Goal: Information Seeking & Learning: Learn about a topic

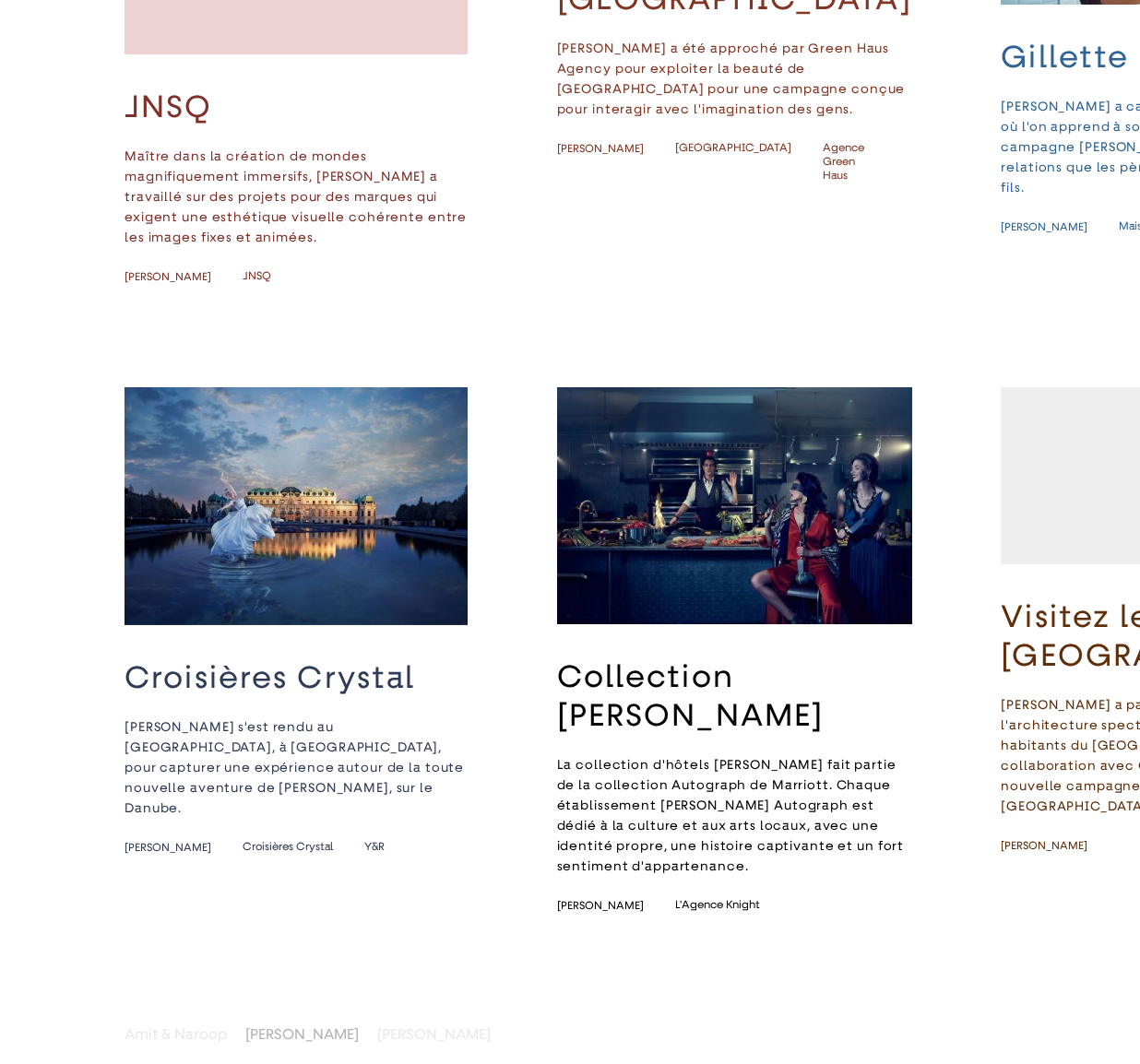
scroll to position [627, 0]
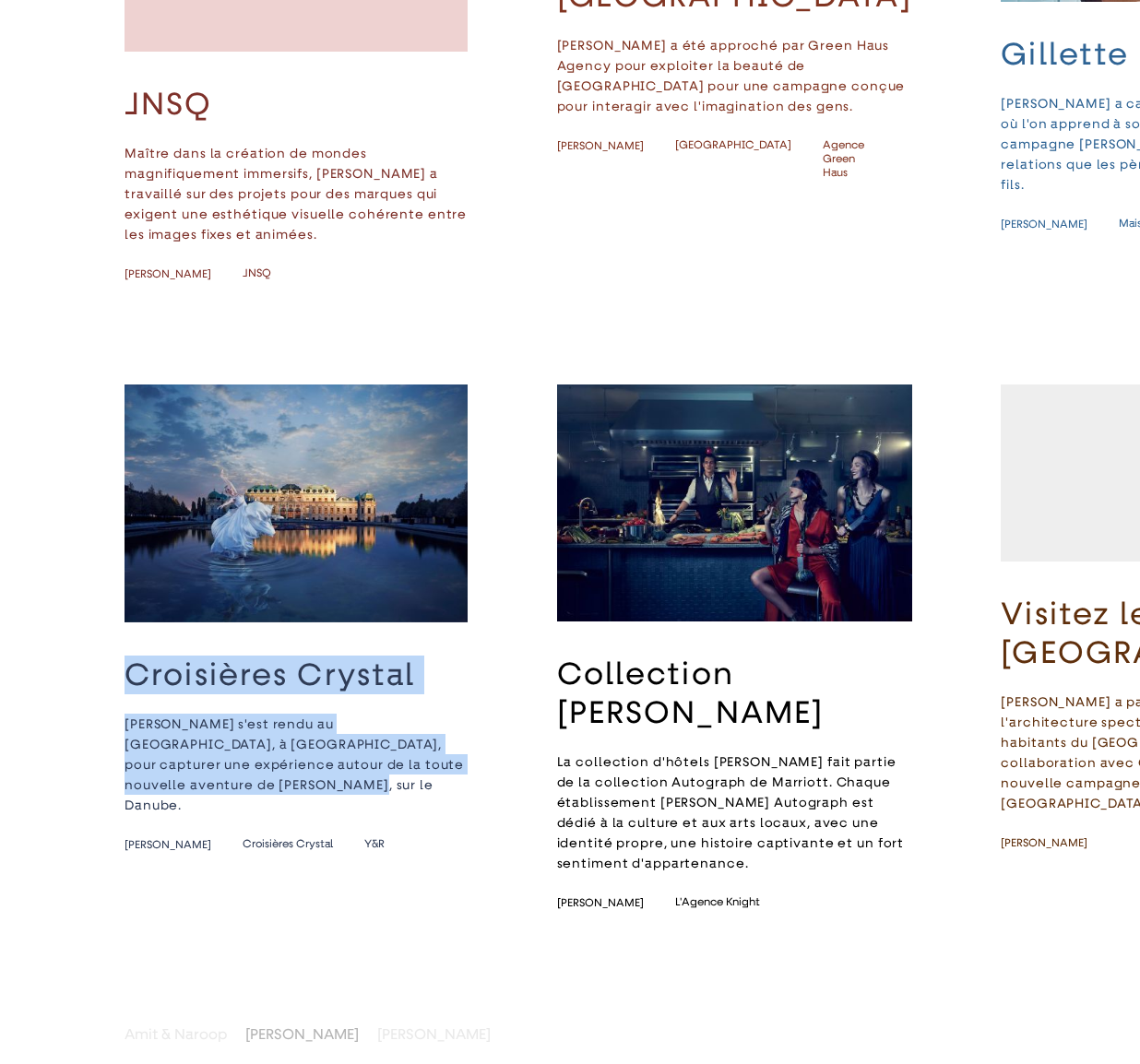
drag, startPoint x: 338, startPoint y: 719, endPoint x: 126, endPoint y: 561, distance: 264.4
copy div "Croisières [PERSON_NAME] s'est rendu au [GEOGRAPHIC_DATA], à [GEOGRAPHIC_DATA],…"
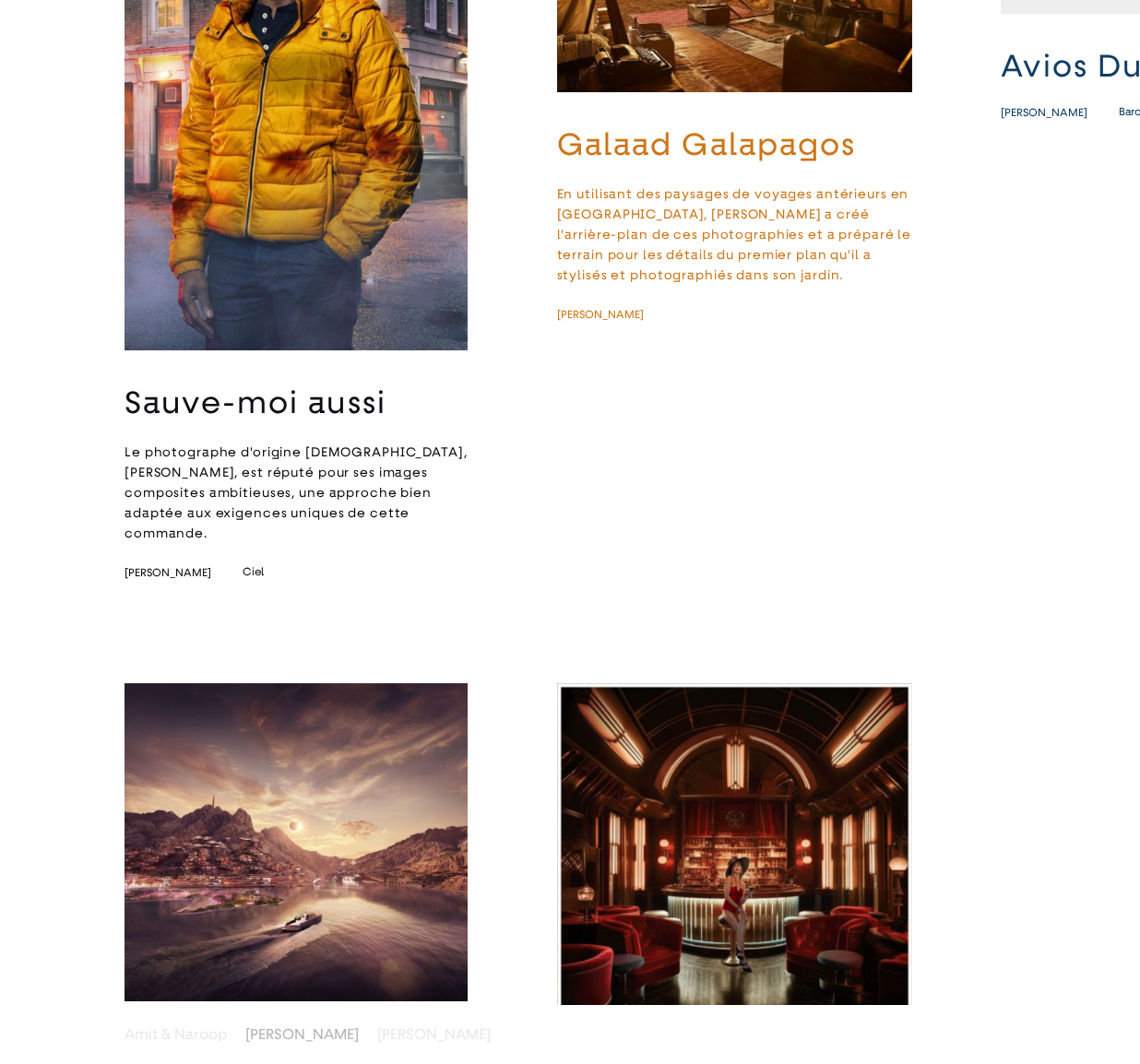
scroll to position [2569, 0]
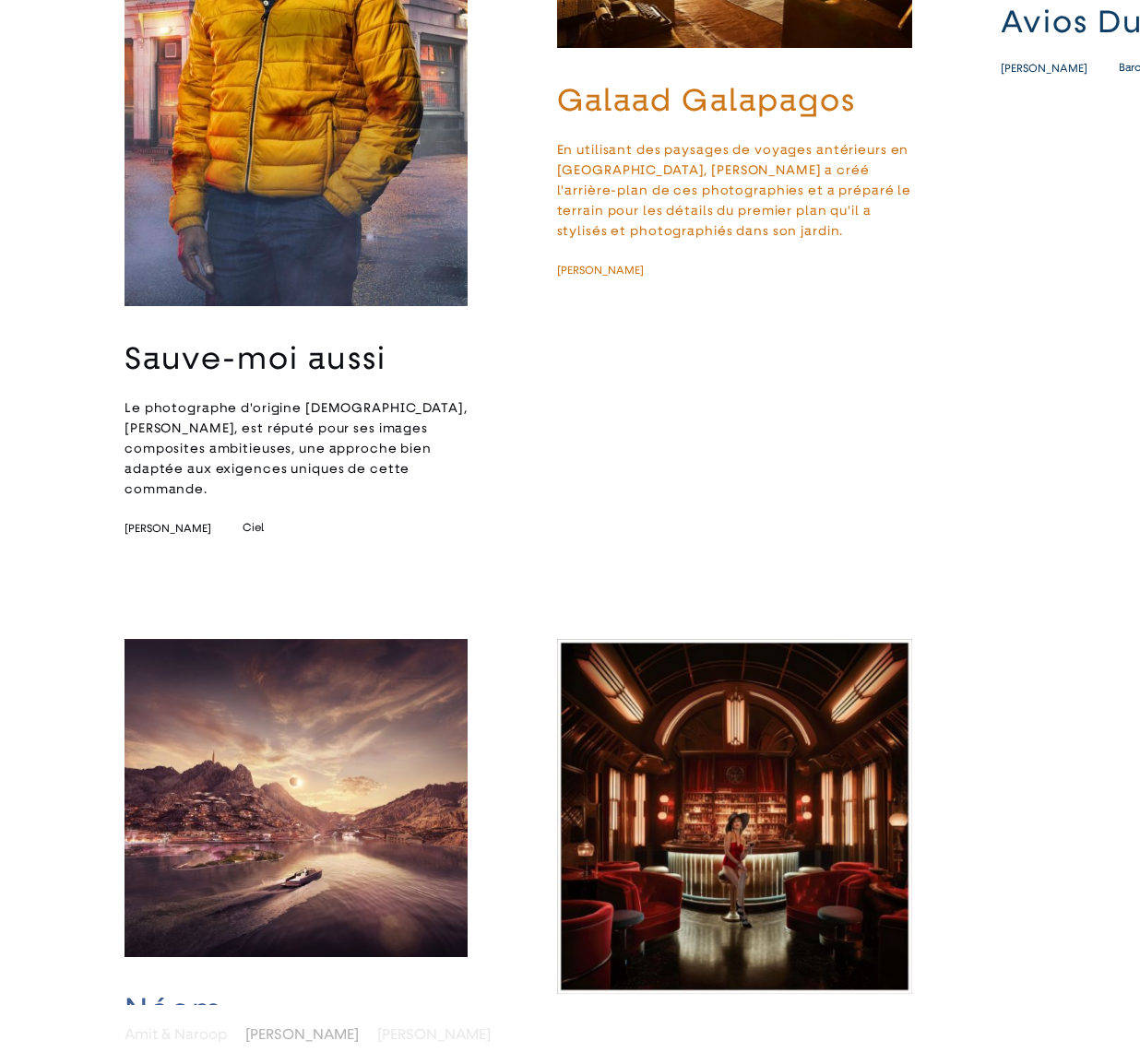
drag, startPoint x: 595, startPoint y: 800, endPoint x: 481, endPoint y: 707, distance: 147.1
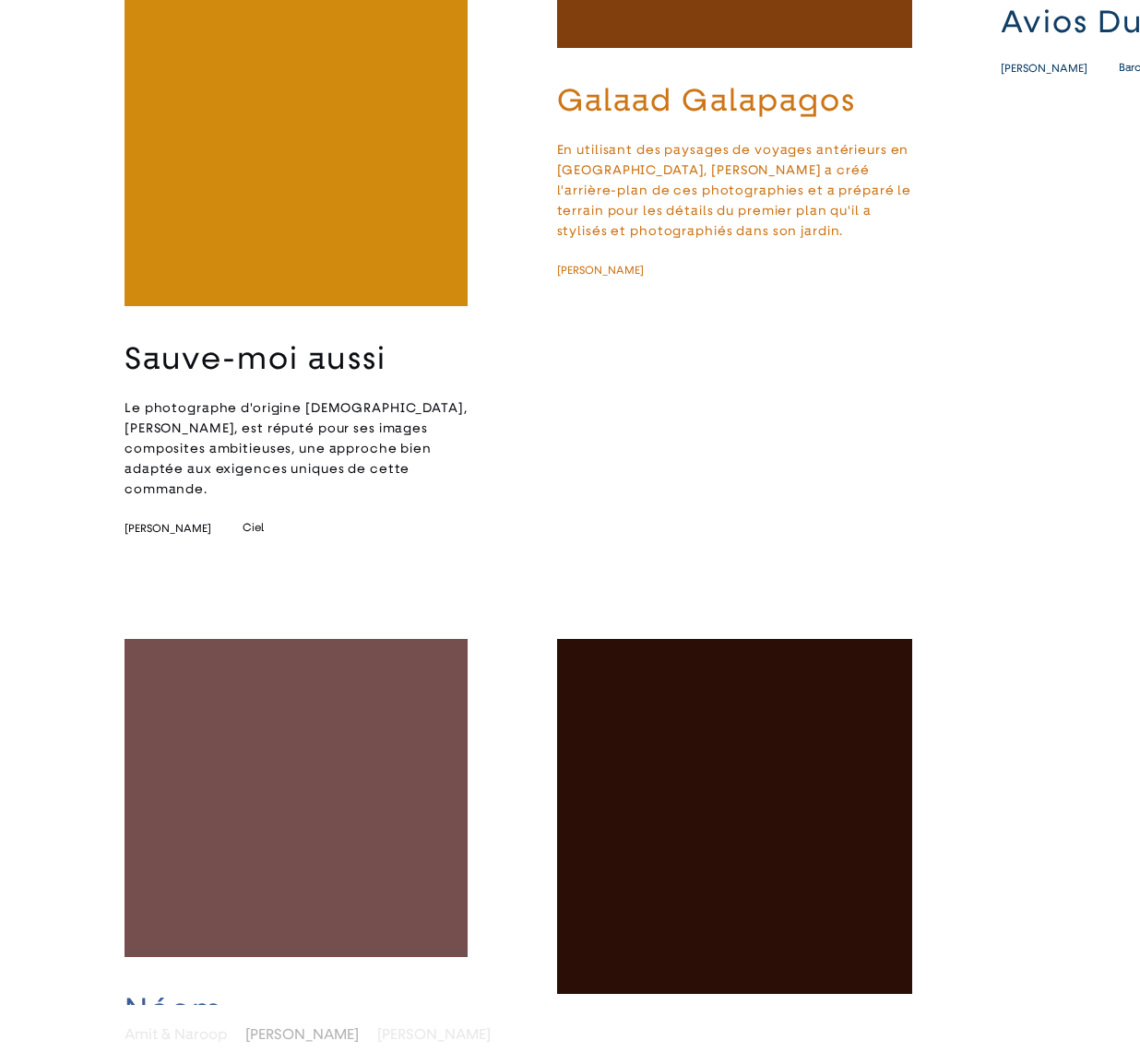
scroll to position [2569, 0]
drag, startPoint x: 451, startPoint y: 604, endPoint x: 617, endPoint y: 781, distance: 242.7
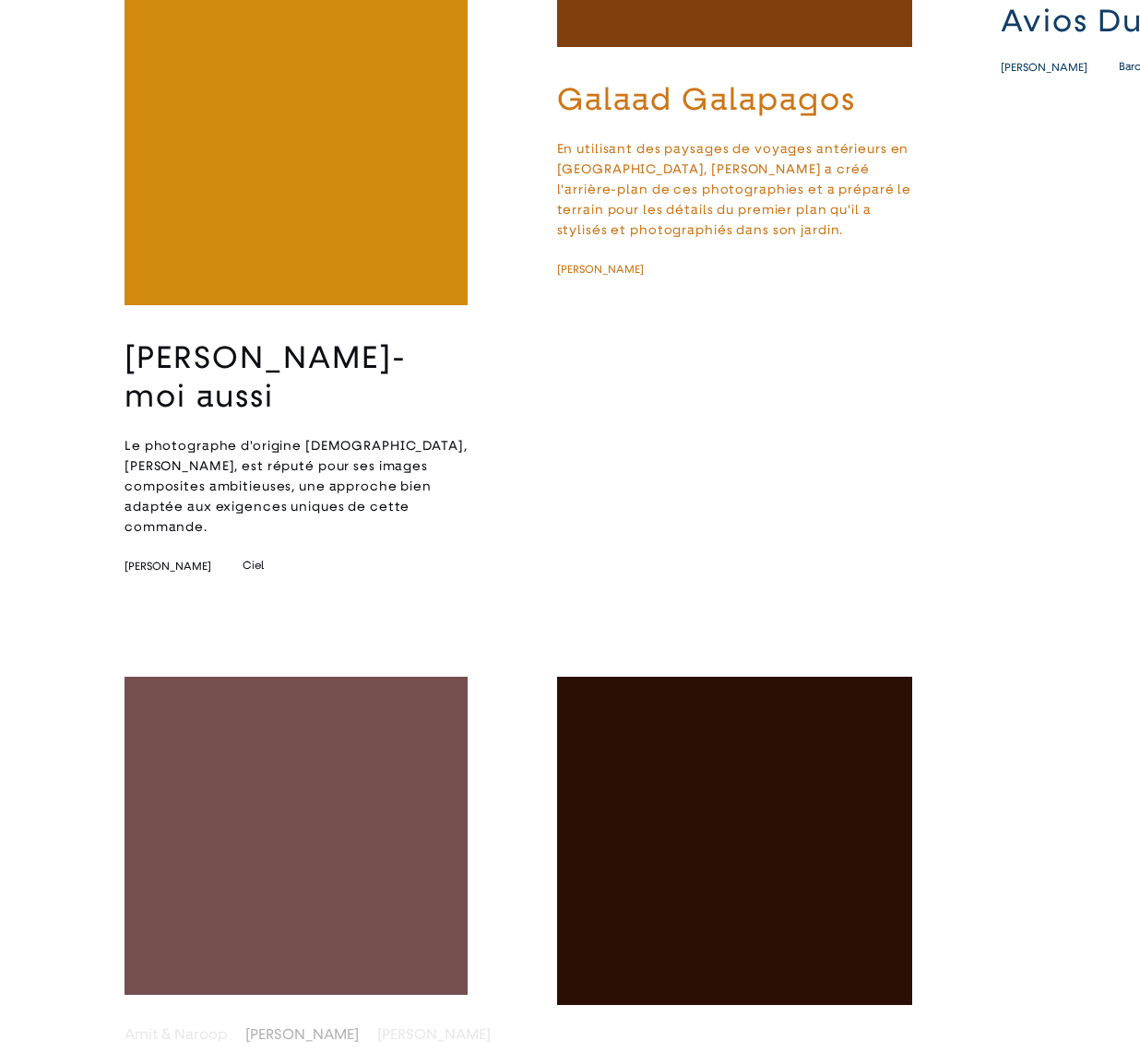
scroll to position [2569, 0]
